Goal: Transaction & Acquisition: Purchase product/service

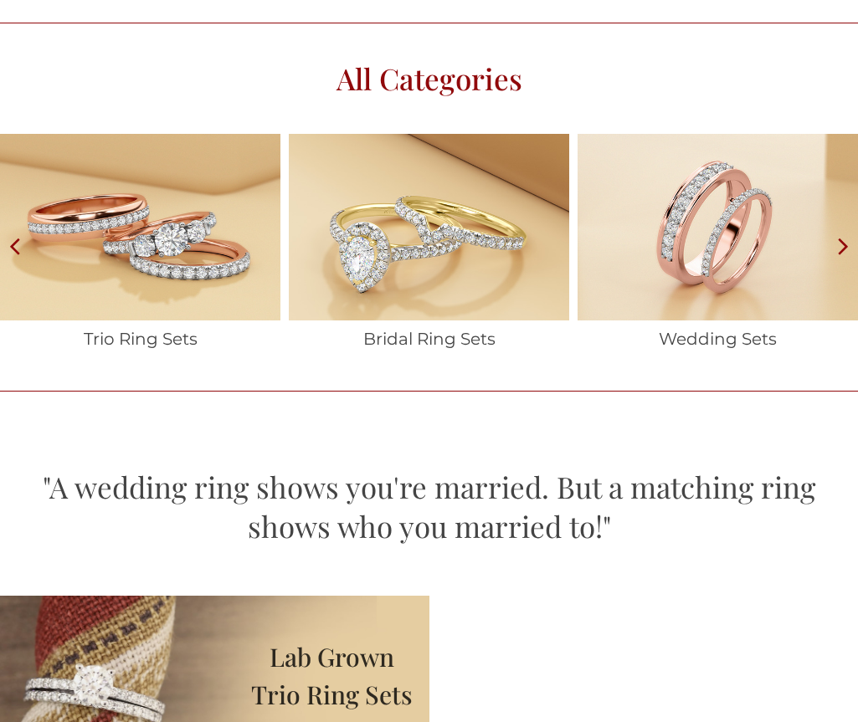
scroll to position [2260, 0]
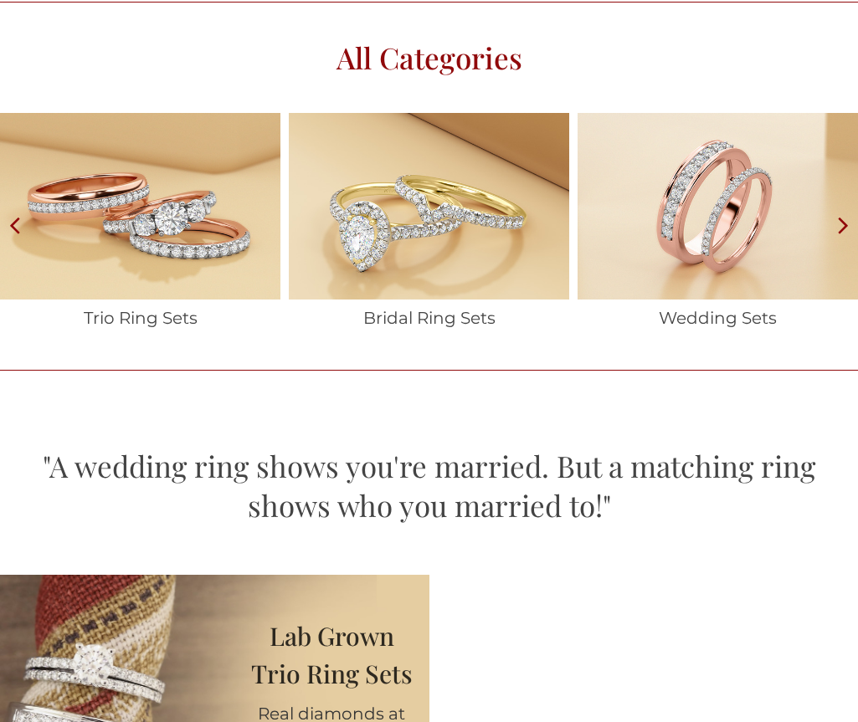
click at [210, 300] on img at bounding box center [140, 206] width 280 height 187
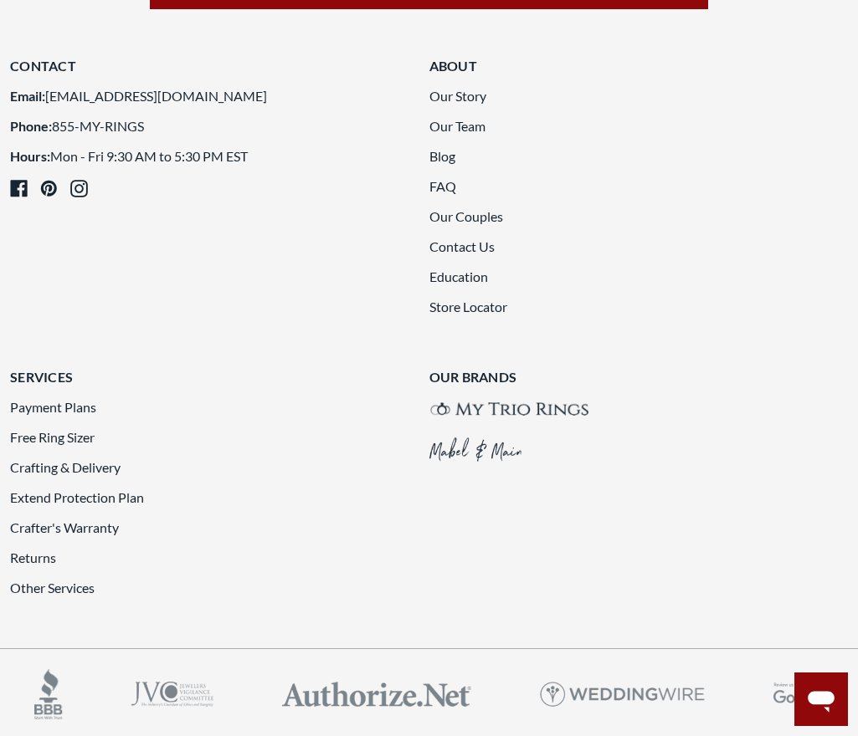
scroll to position [3682, 0]
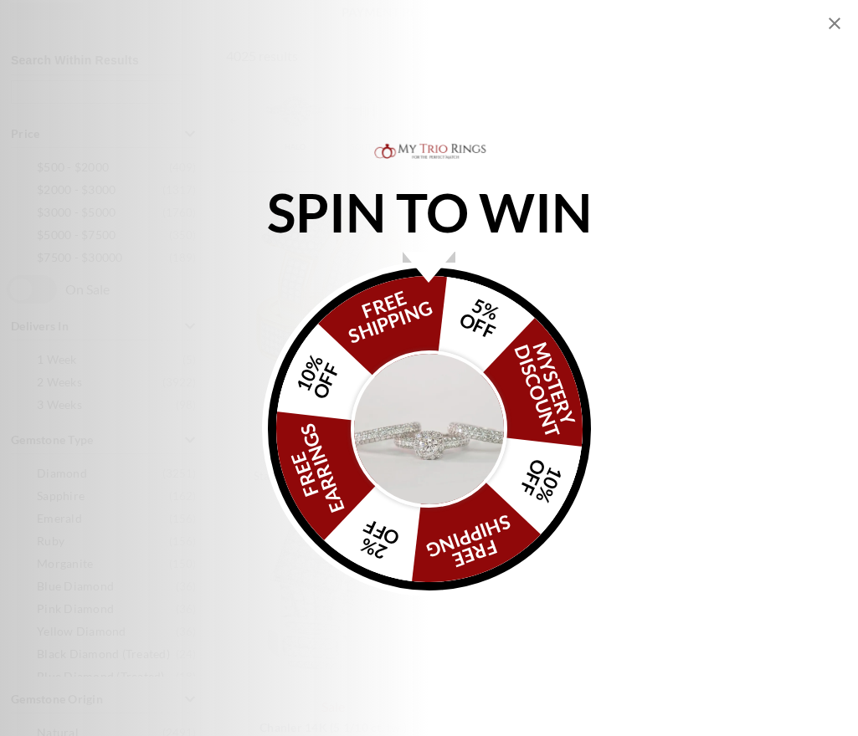
click at [458, 392] on img "Alia popup" at bounding box center [429, 429] width 157 height 157
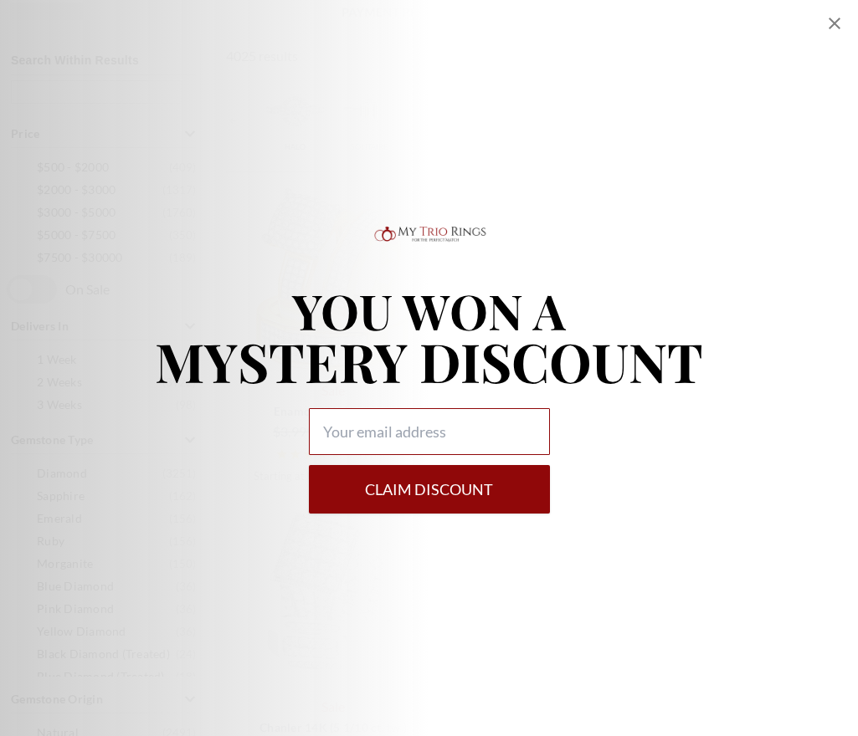
click at [427, 433] on input "Alia popup" at bounding box center [429, 431] width 241 height 47
type input "wowoknat@gmail.com"
click at [495, 496] on button "Claim DISCOUNT" at bounding box center [429, 489] width 241 height 49
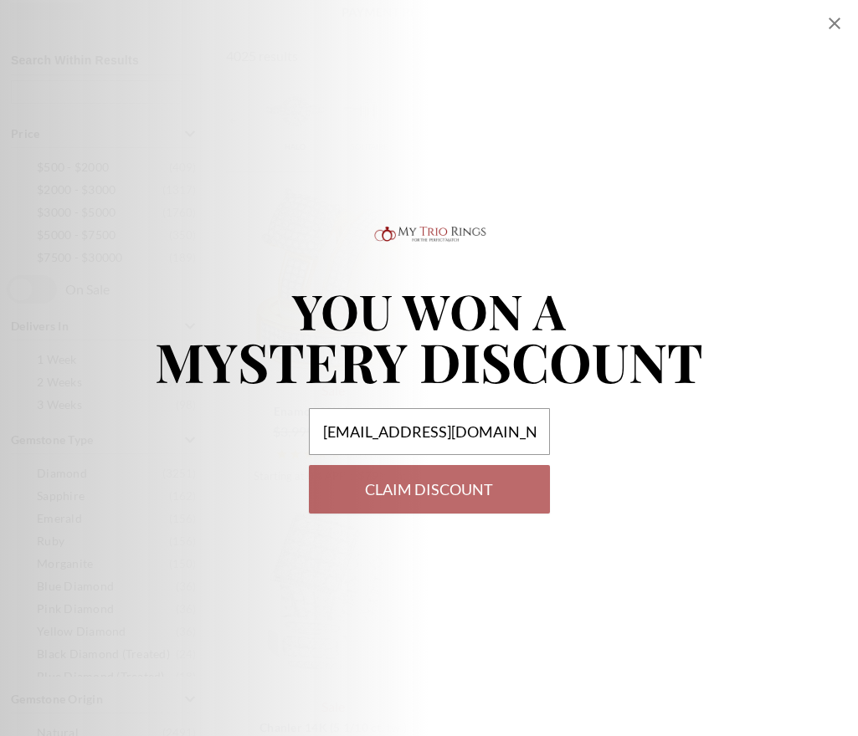
select select "US"
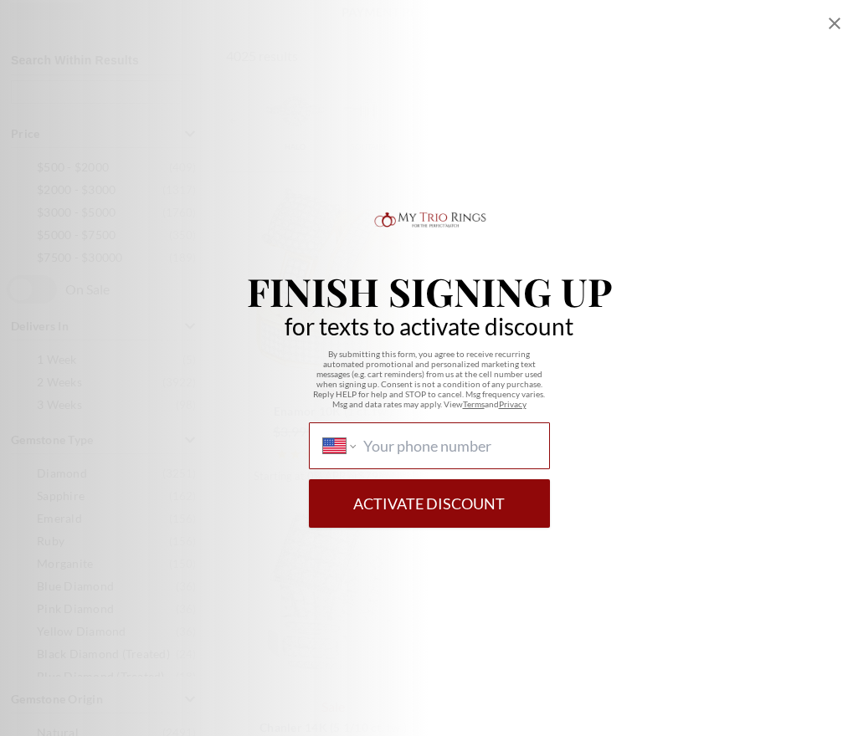
click at [452, 449] on input "International Afghanistan Åland Islands Albania Algeria American Samoa Andorra …" at bounding box center [449, 446] width 172 height 18
type input "(832) 840-1737"
click at [493, 516] on button "Activate Discount" at bounding box center [429, 504] width 241 height 49
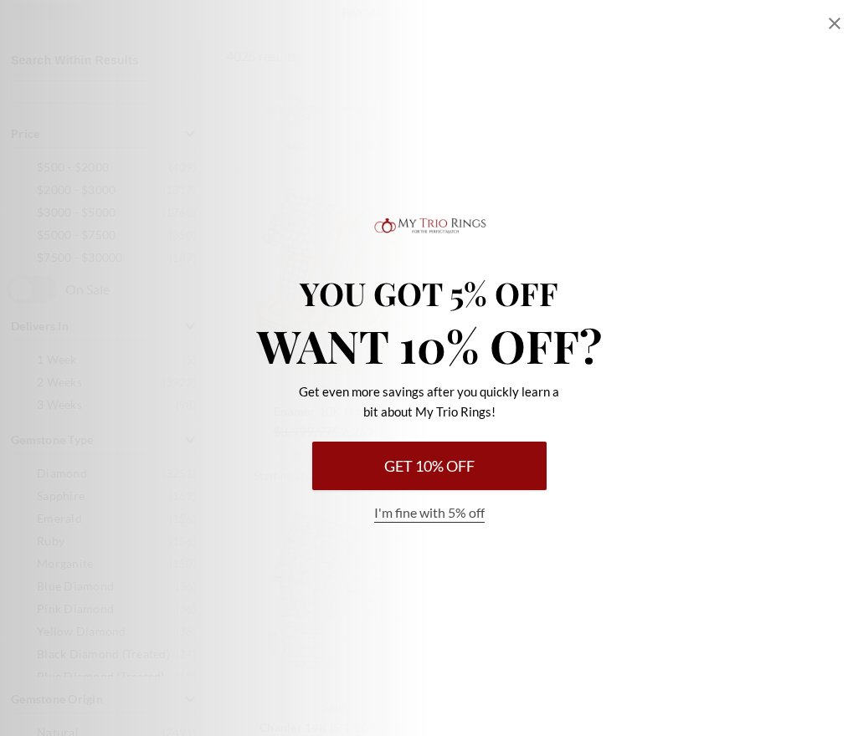
click at [839, 19] on icon "Close popup" at bounding box center [835, 24] width 12 height 12
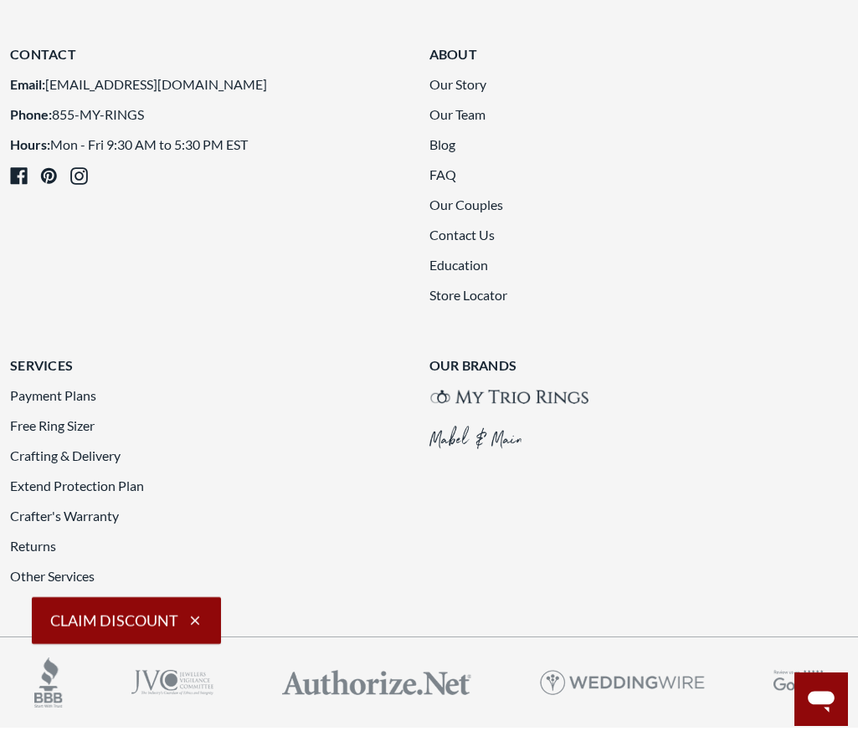
scroll to position [3863, 0]
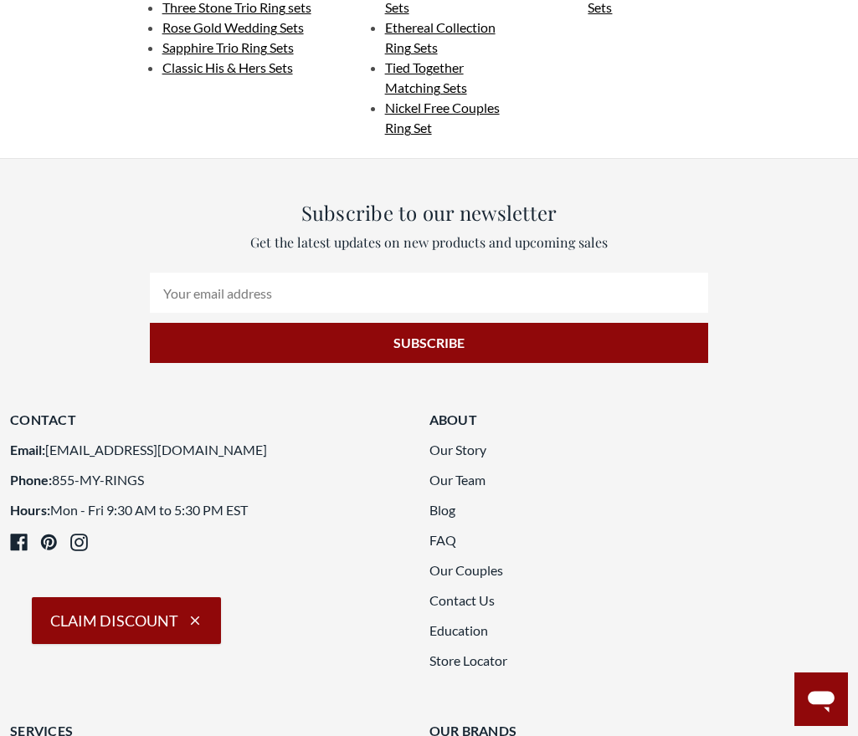
scroll to position [3612, 0]
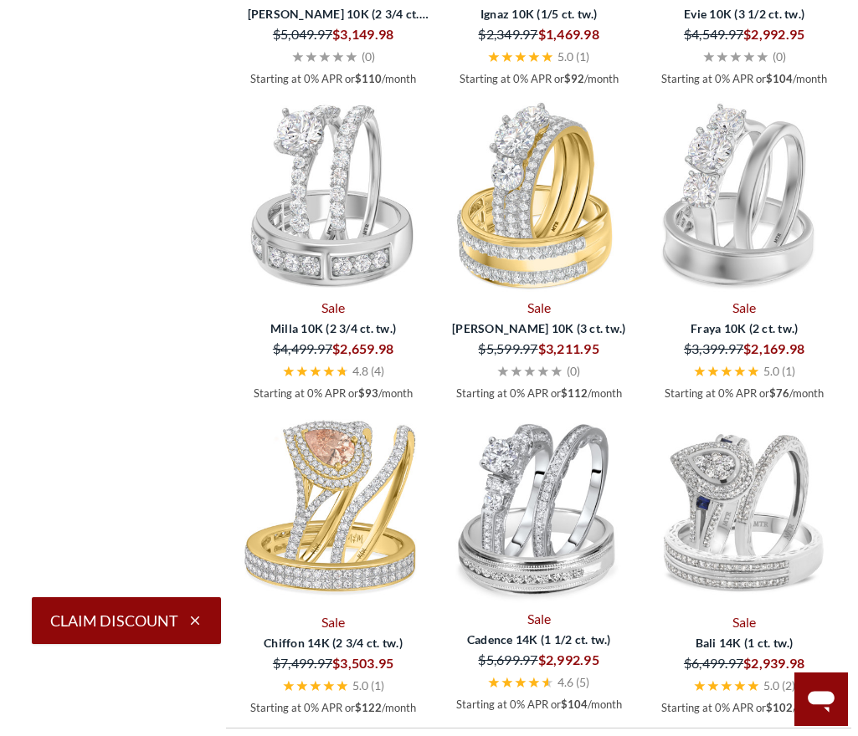
scroll to position [2440, 0]
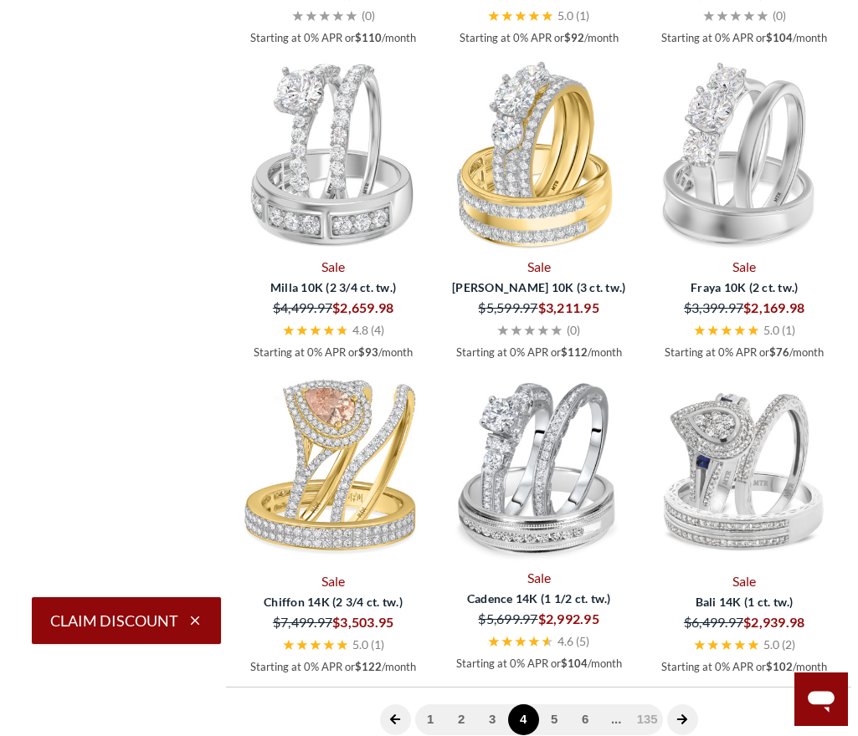
click at [192, 625] on icon "button" at bounding box center [195, 621] width 9 height 9
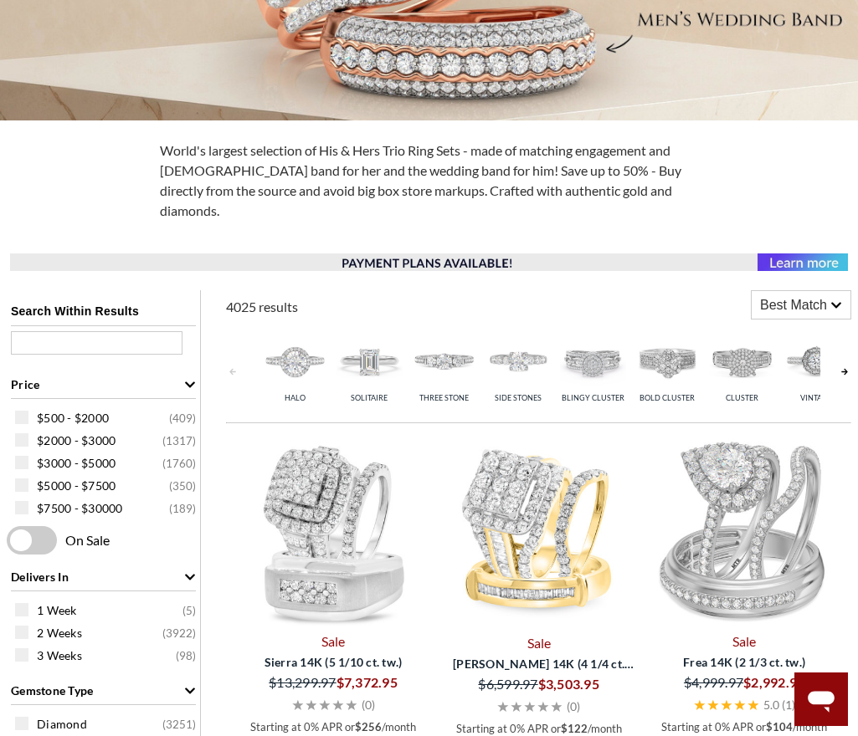
scroll to position [0, 0]
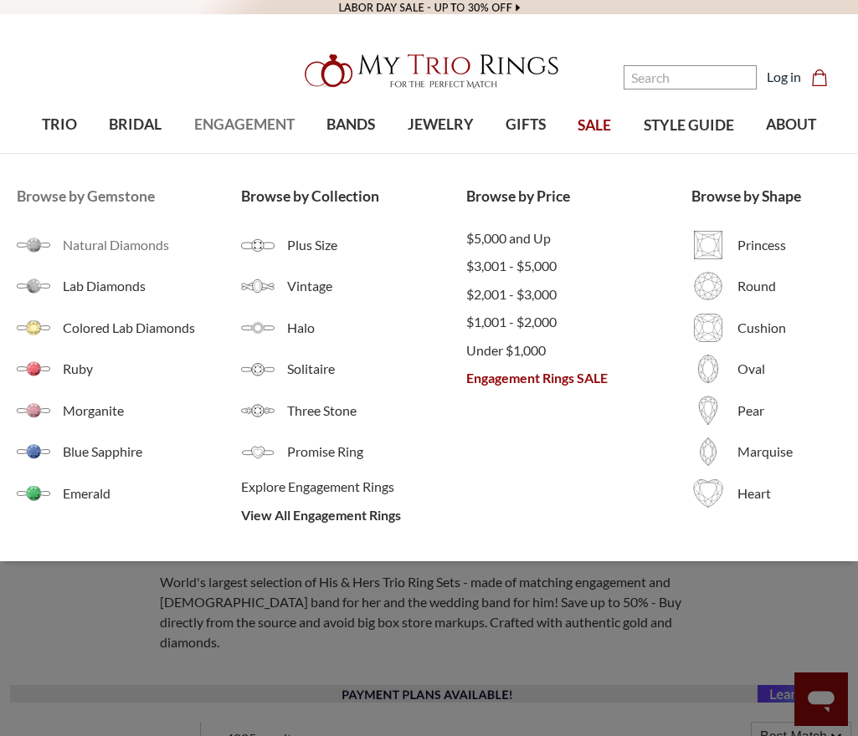
click at [137, 245] on span "Natural Diamonds" at bounding box center [152, 245] width 179 height 20
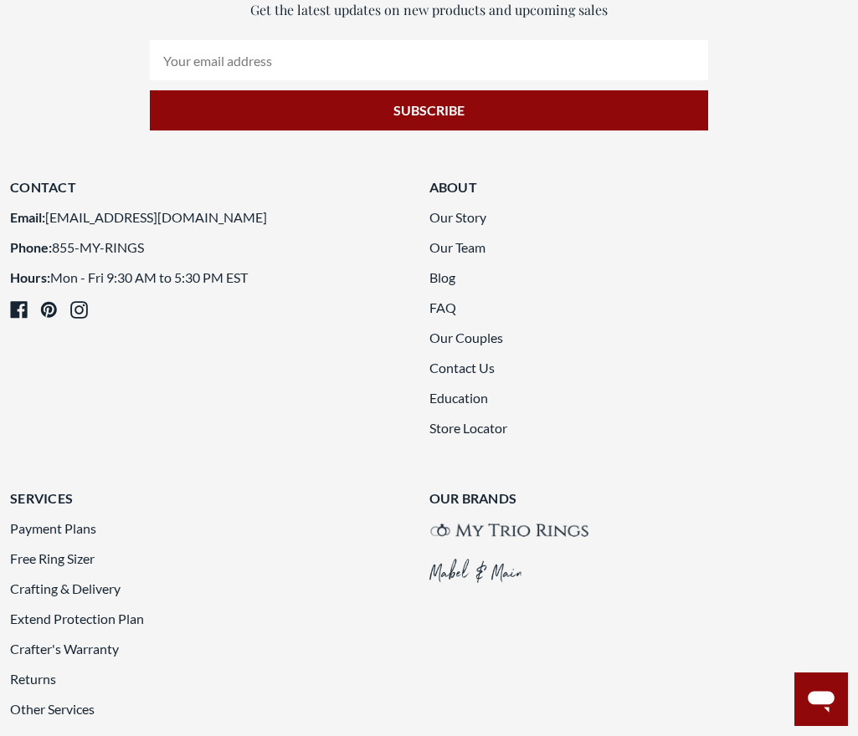
scroll to position [3515, 0]
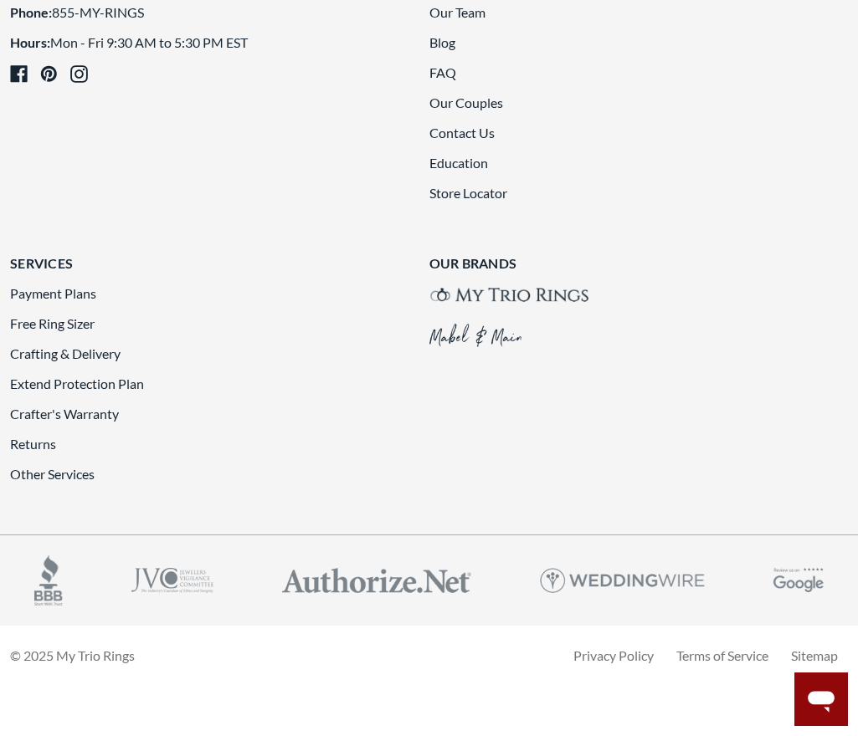
scroll to position [3342, 0]
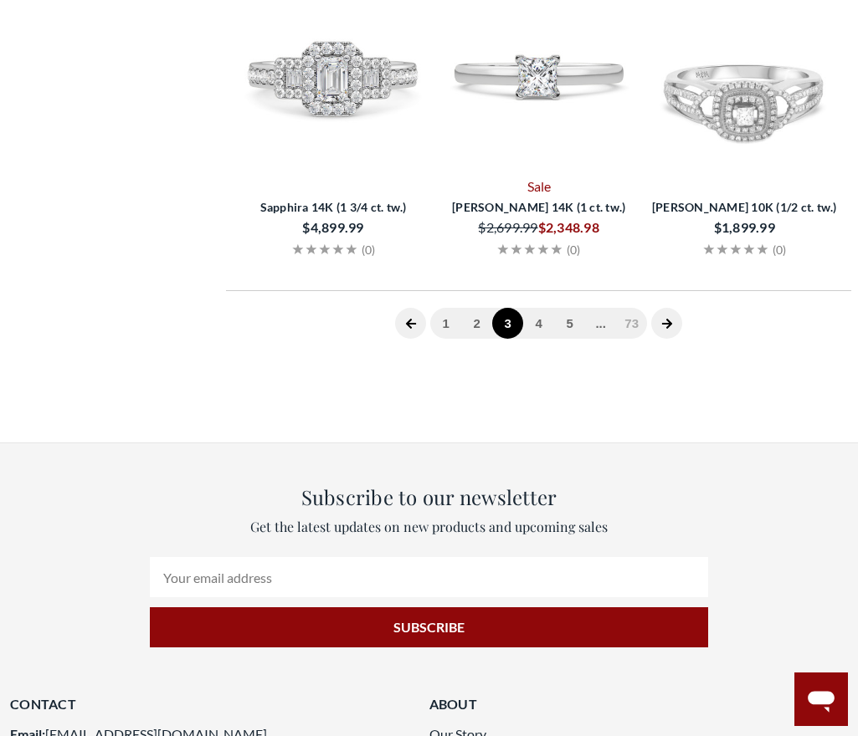
scroll to position [329, 0]
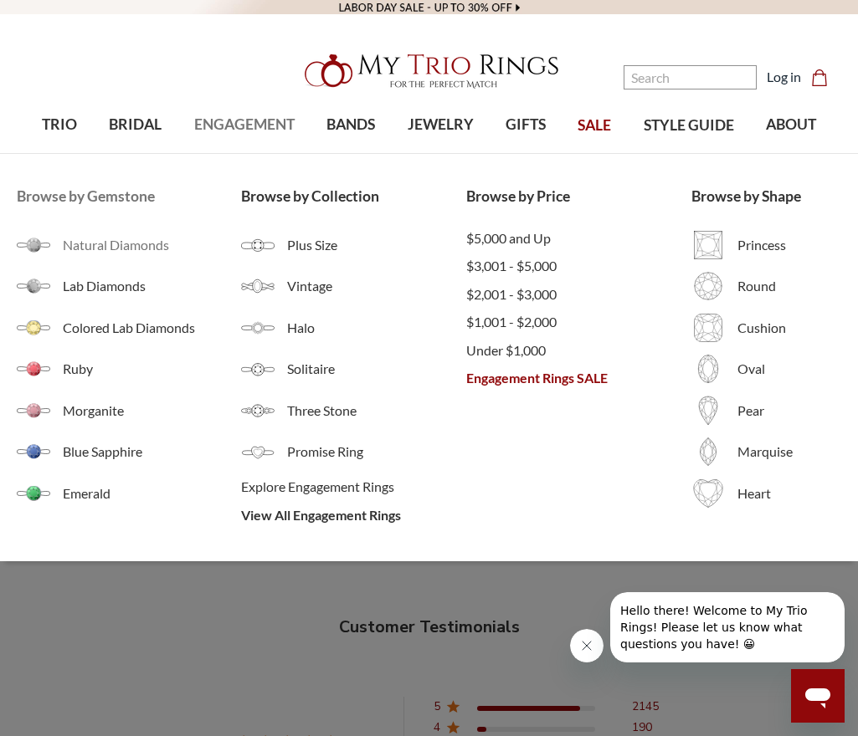
click at [105, 249] on span "Natural Diamonds" at bounding box center [152, 245] width 179 height 20
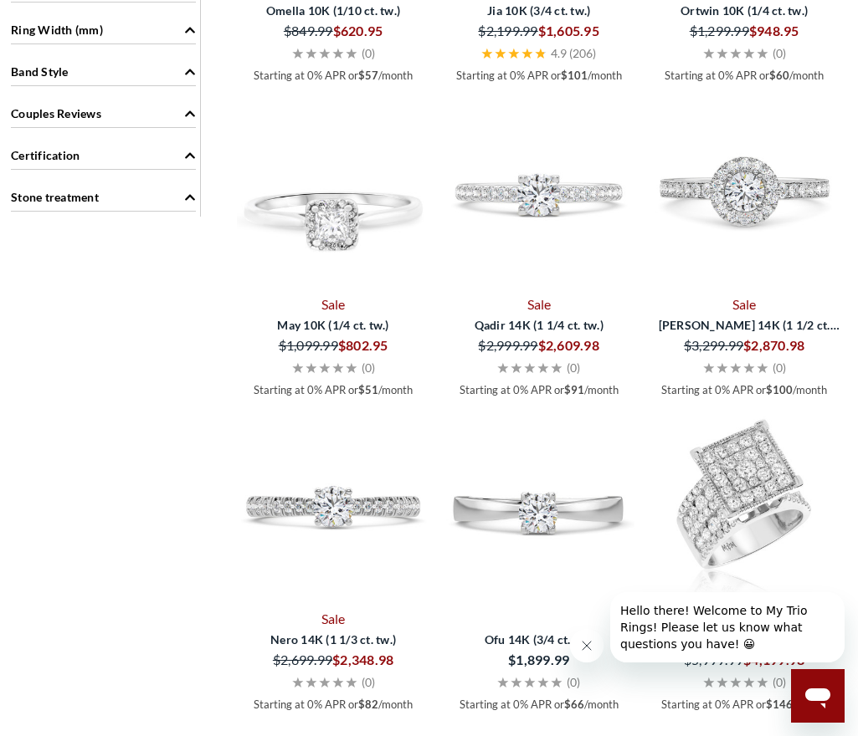
scroll to position [1925, 0]
